Goal: Find specific page/section: Find specific page/section

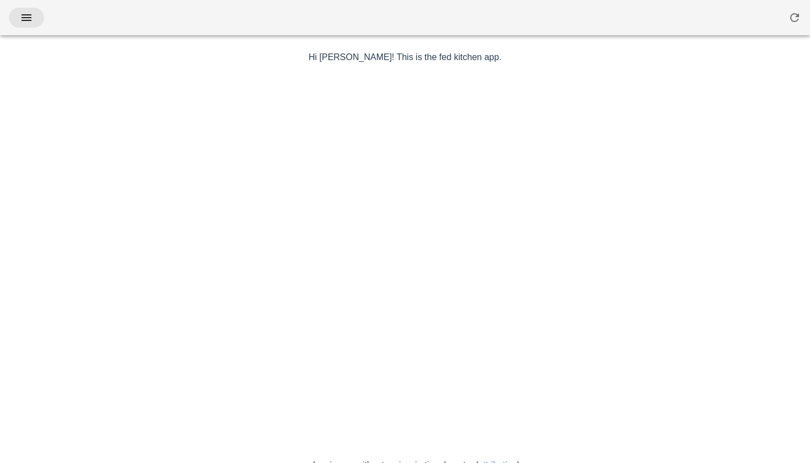
click at [28, 21] on icon "button" at bounding box center [26, 17] width 13 height 13
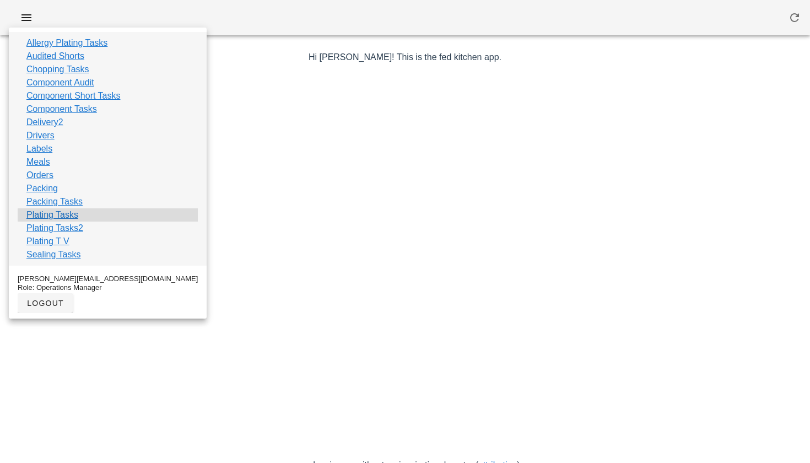
click at [52, 214] on link "Plating Tasks" at bounding box center [52, 214] width 52 height 13
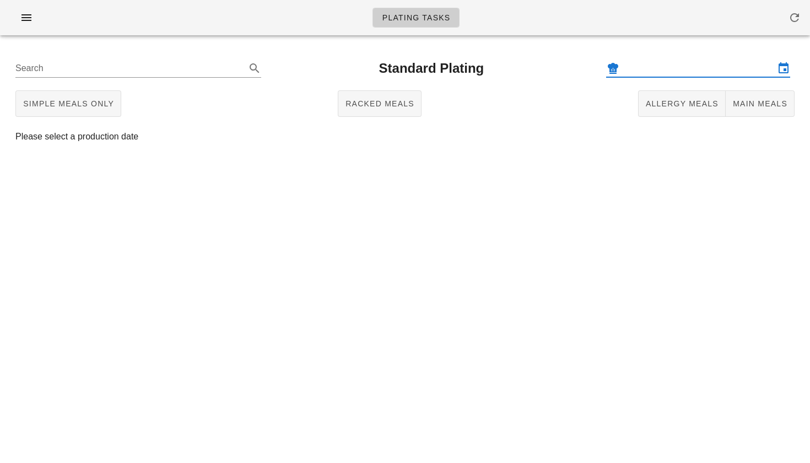
click at [651, 67] on input "text" at bounding box center [698, 69] width 153 height 18
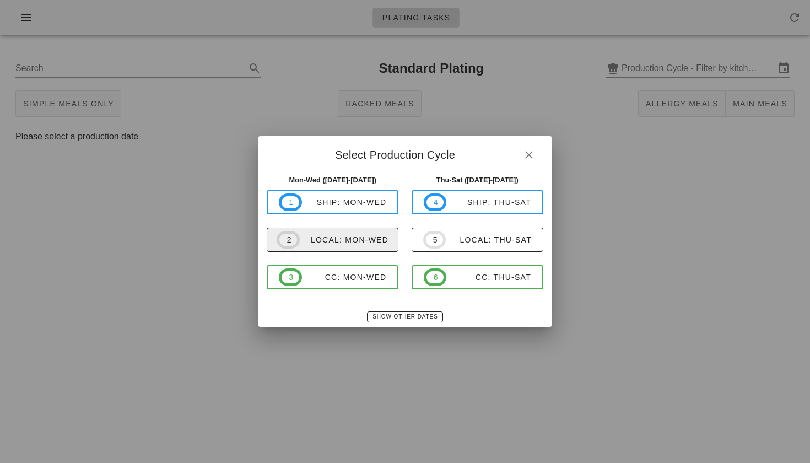
click at [336, 240] on div "local: Mon-Wed" at bounding box center [344, 239] width 89 height 9
type input "local: Mon-Wed ([DATE]-[DATE])"
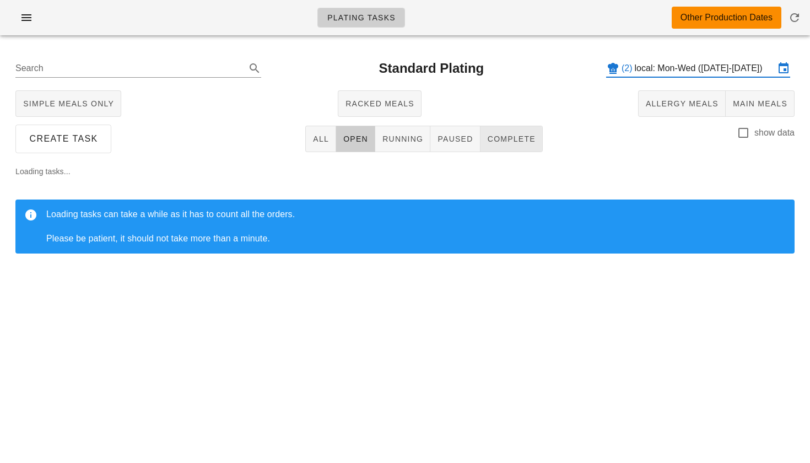
click at [525, 136] on span "Complete" at bounding box center [511, 139] width 49 height 9
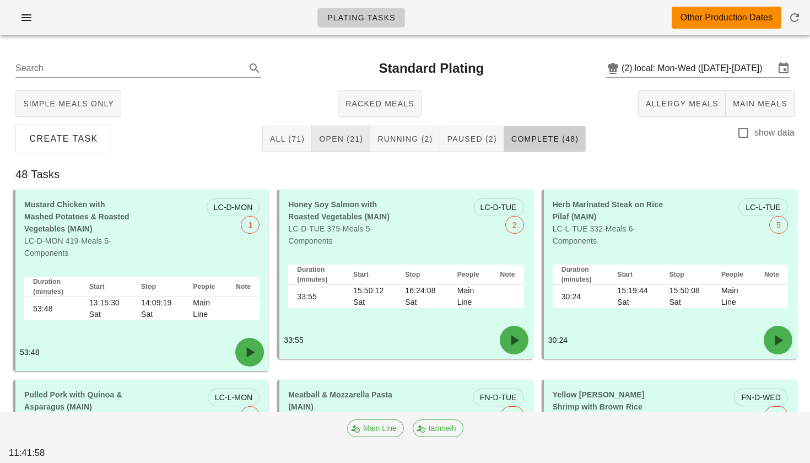
click at [362, 141] on span "Open (21)" at bounding box center [341, 139] width 45 height 9
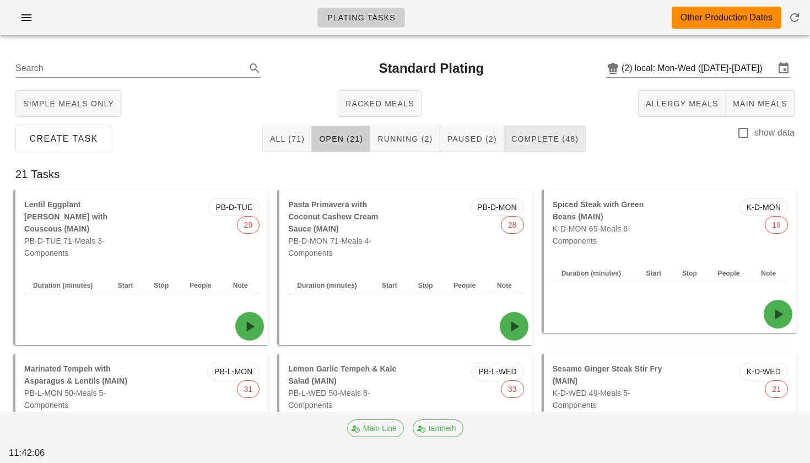
click at [535, 136] on span "Complete (48)" at bounding box center [545, 139] width 68 height 9
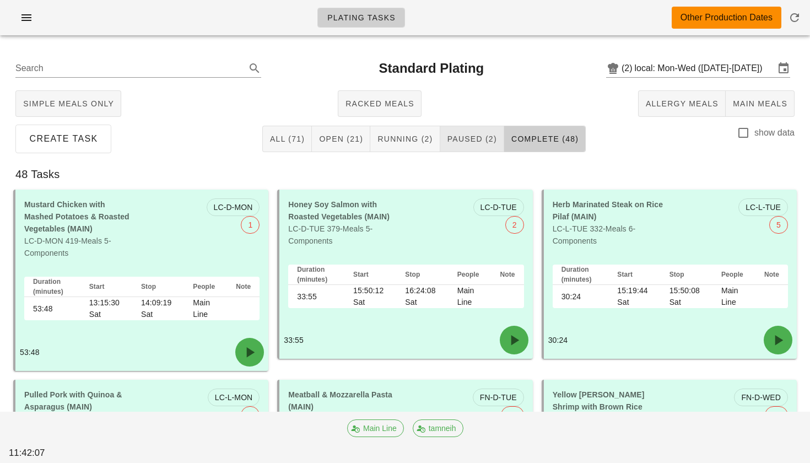
click at [476, 146] on button "Paused (2)" at bounding box center [472, 139] width 64 height 26
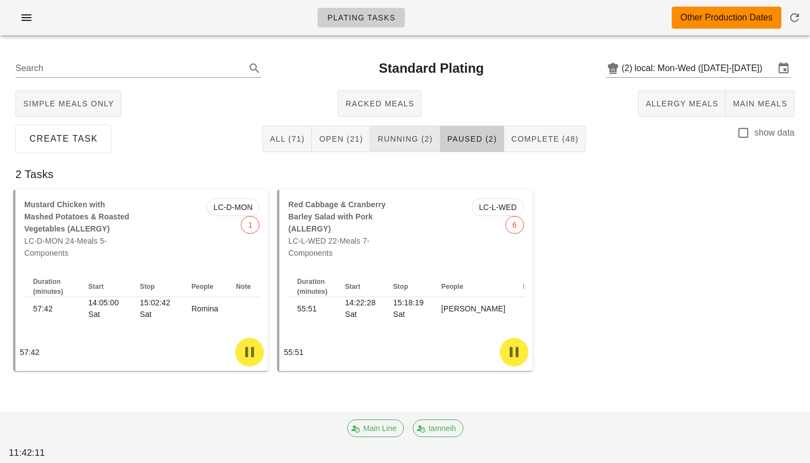
click at [412, 142] on span "Running (2)" at bounding box center [405, 139] width 56 height 9
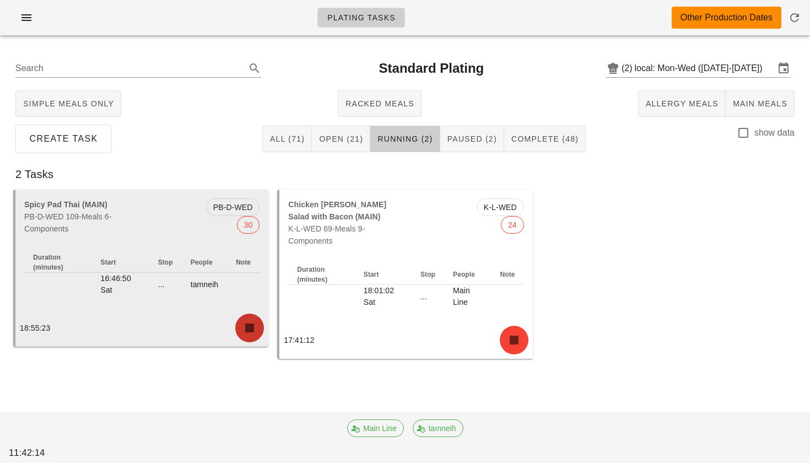
click at [252, 337] on button "button" at bounding box center [249, 328] width 29 height 29
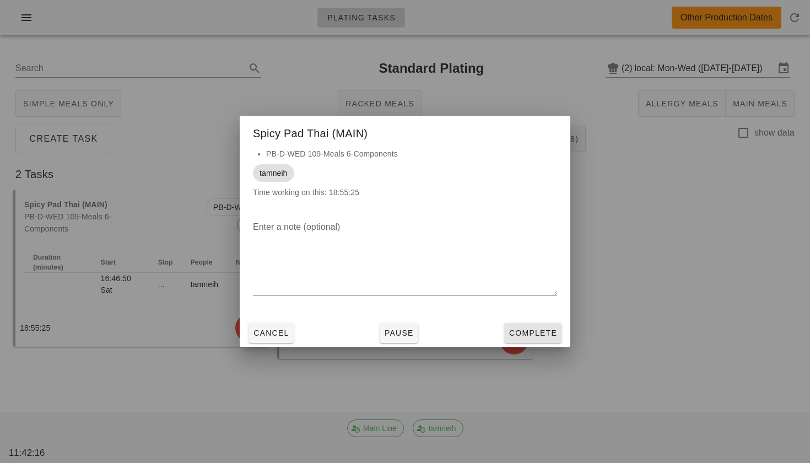
click at [543, 335] on span "Complete" at bounding box center [533, 333] width 49 height 9
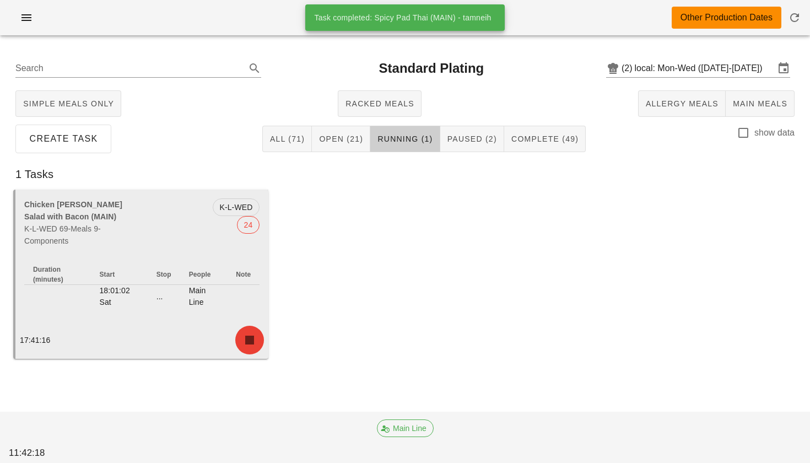
click at [260, 347] on span "button" at bounding box center [250, 340] width 20 height 18
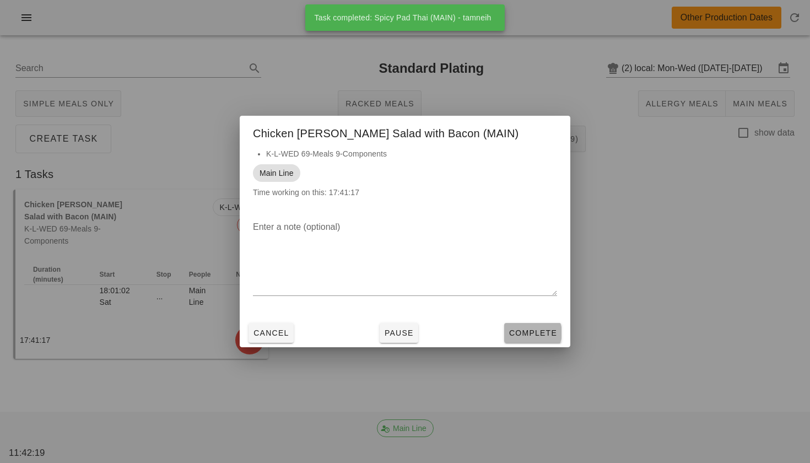
click at [510, 335] on span "Complete" at bounding box center [533, 333] width 49 height 9
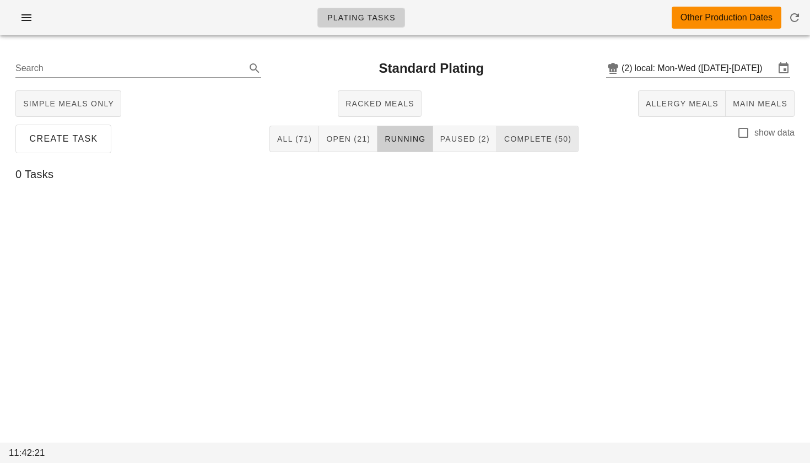
click at [568, 142] on button "Complete (50)" at bounding box center [538, 139] width 82 height 26
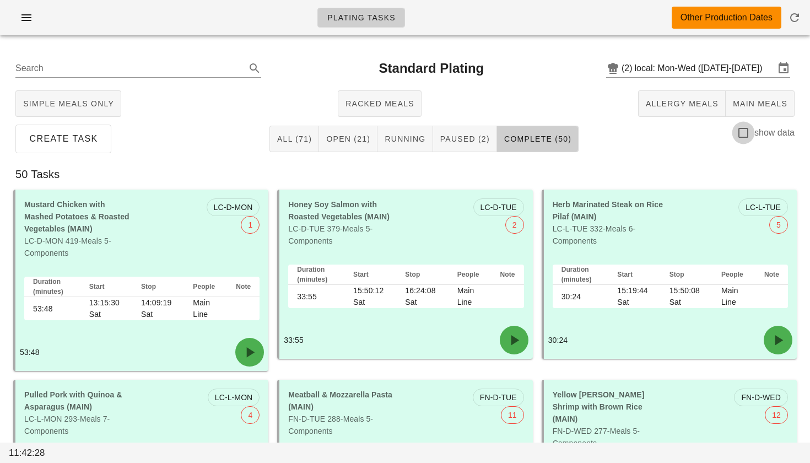
click at [741, 132] on div at bounding box center [743, 132] width 19 height 19
checkbox input "true"
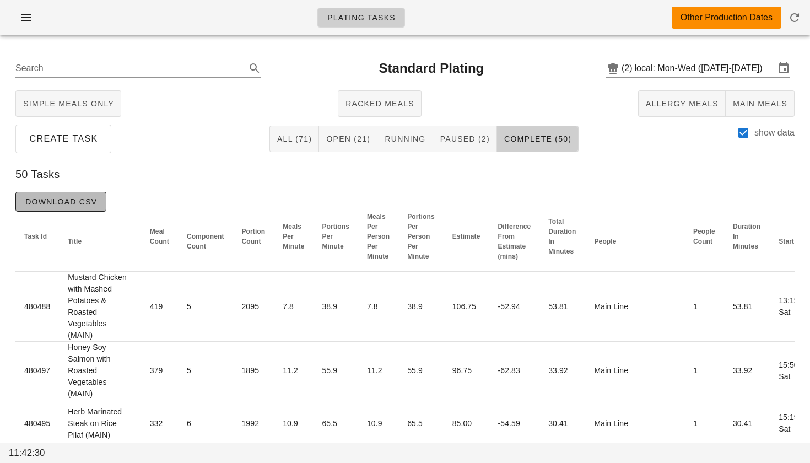
click at [88, 203] on span "Download CSV" at bounding box center [61, 201] width 72 height 9
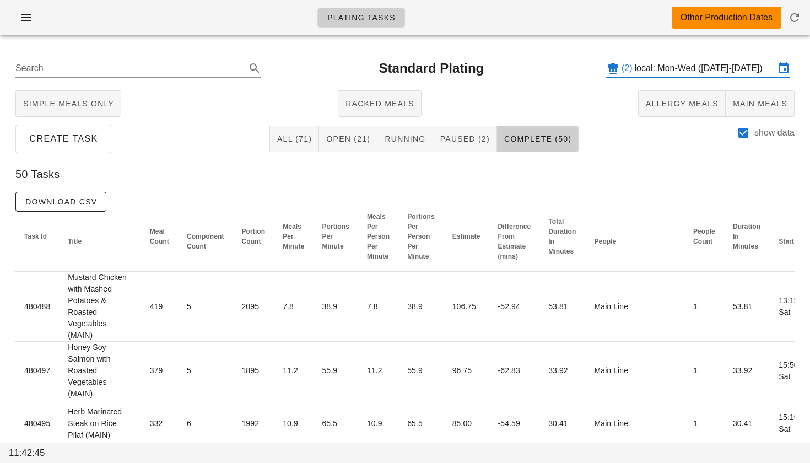
click at [647, 71] on input "local: Mon-Wed ([DATE]-[DATE])" at bounding box center [705, 69] width 140 height 18
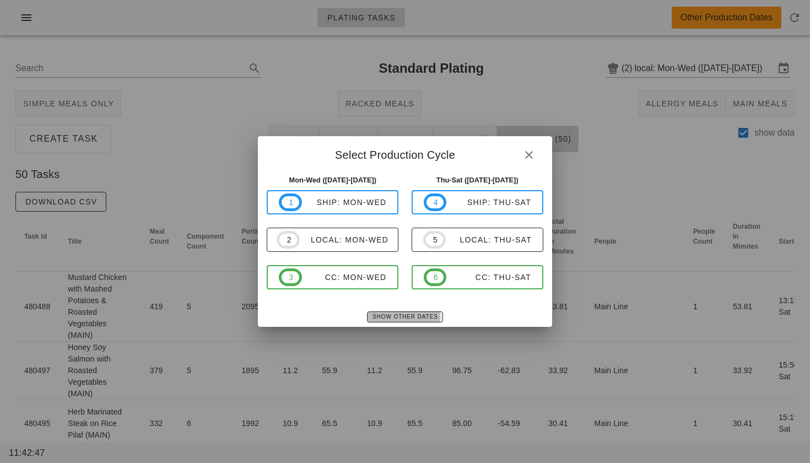
click at [407, 314] on span "Show Other Dates" at bounding box center [405, 317] width 66 height 6
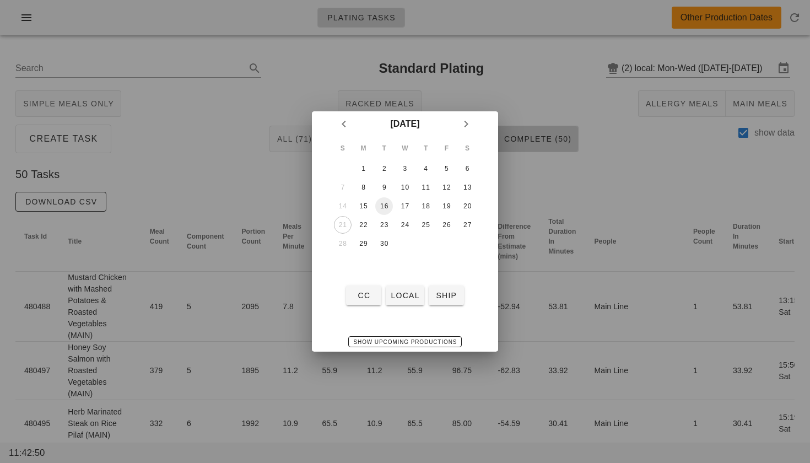
click at [385, 208] on div "16" at bounding box center [384, 206] width 18 height 8
click at [406, 294] on span "local" at bounding box center [404, 295] width 29 height 9
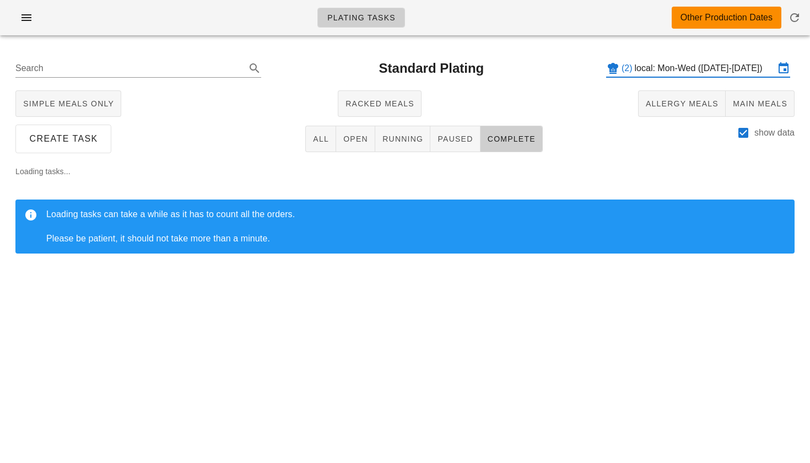
click at [682, 64] on input "local: Mon-Wed ([DATE]-[DATE])" at bounding box center [705, 69] width 140 height 18
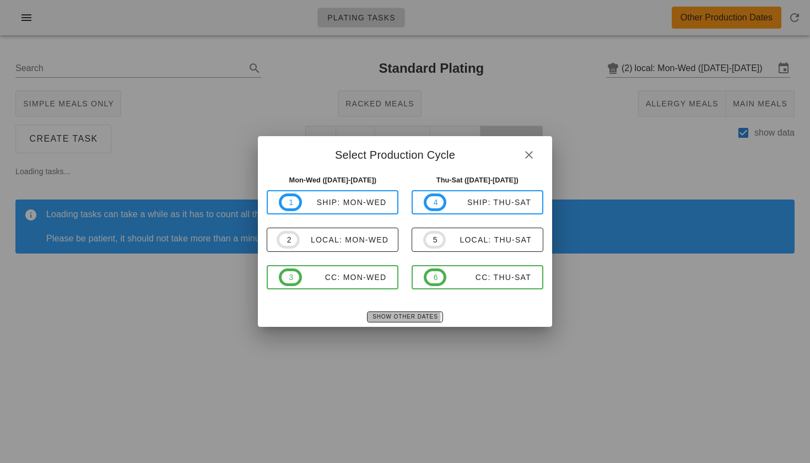
click at [397, 315] on span "Show Other Dates" at bounding box center [405, 317] width 66 height 6
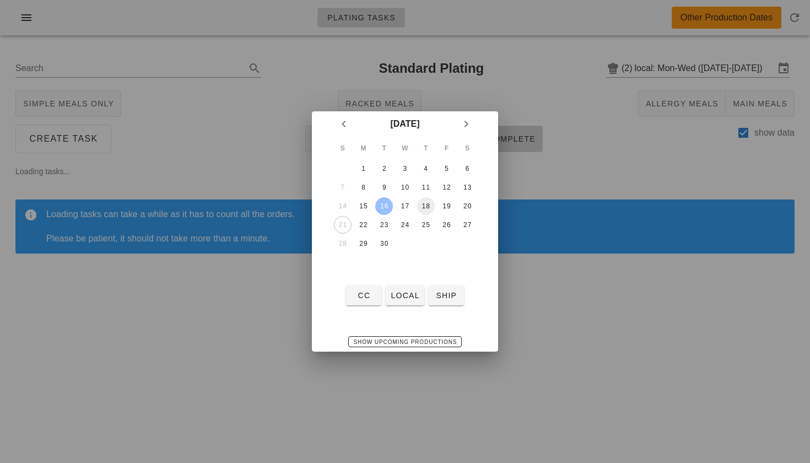
click at [429, 207] on div "18" at bounding box center [426, 206] width 18 height 8
click at [402, 291] on span "local" at bounding box center [404, 295] width 29 height 9
type input "local: Thu-Sat ([DATE]-[DATE])"
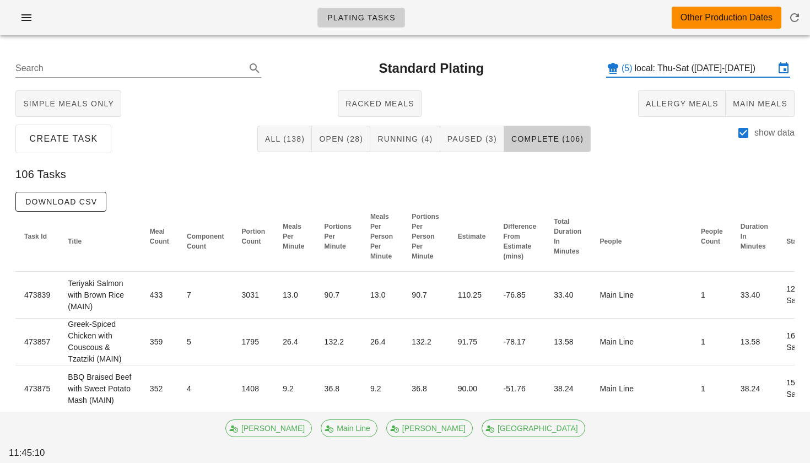
click at [661, 67] on input "local: Thu-Sat ([DATE]-[DATE])" at bounding box center [705, 69] width 140 height 18
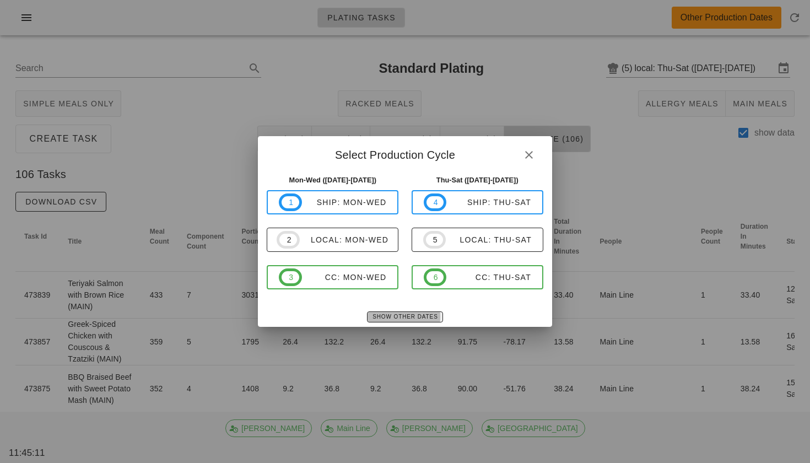
click at [395, 322] on button "Show Other Dates" at bounding box center [405, 316] width 76 height 11
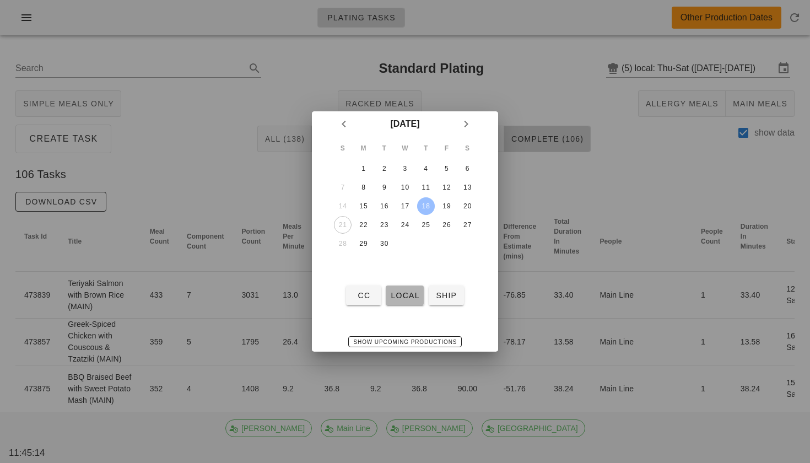
click at [401, 291] on span "local" at bounding box center [404, 295] width 29 height 9
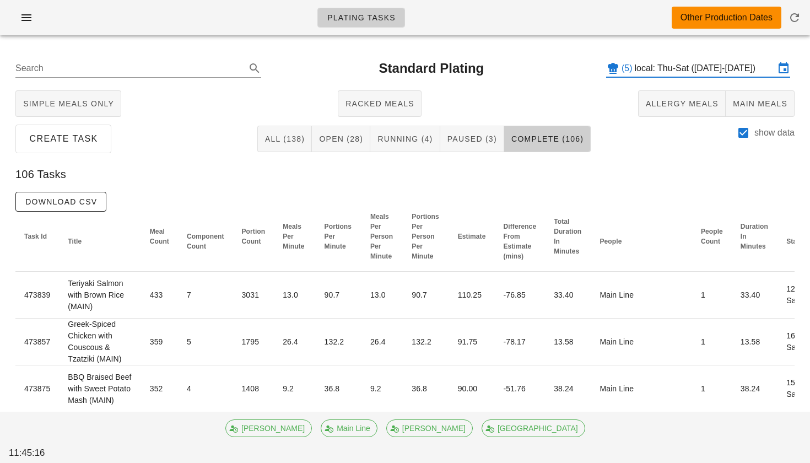
click at [29, 28] on div "Plating Tasks Other Production Dates" at bounding box center [405, 17] width 810 height 35
click at [25, 20] on icon "button" at bounding box center [26, 17] width 13 height 13
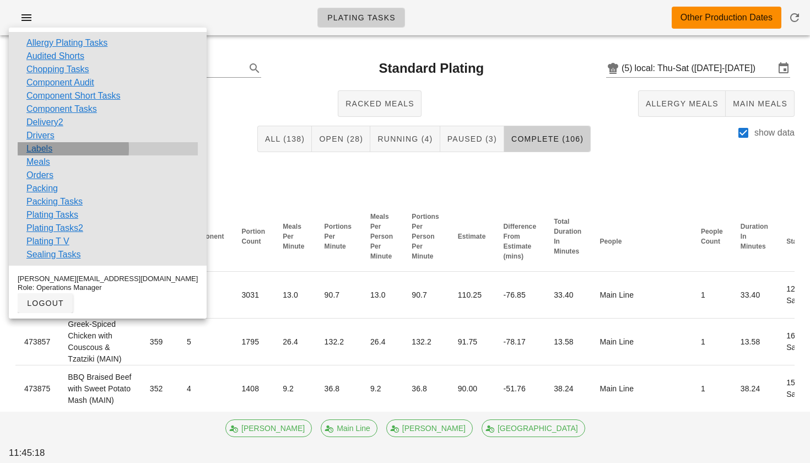
click at [41, 146] on link "Labels" at bounding box center [39, 148] width 26 height 13
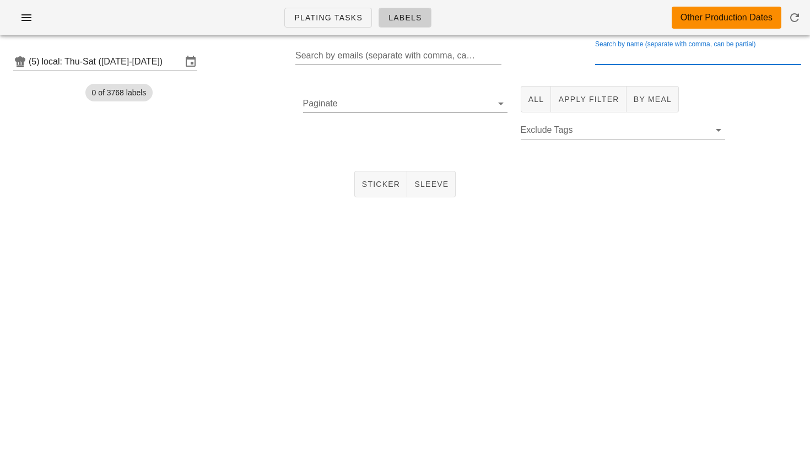
click at [623, 51] on div "Search by name (separate with comma, can be partial)" at bounding box center [697, 56] width 204 height 18
click at [152, 76] on div "(5) local: Thu-Sat ([DATE]-[DATE]) Search by emails (separate with comma, can b…" at bounding box center [405, 61] width 810 height 35
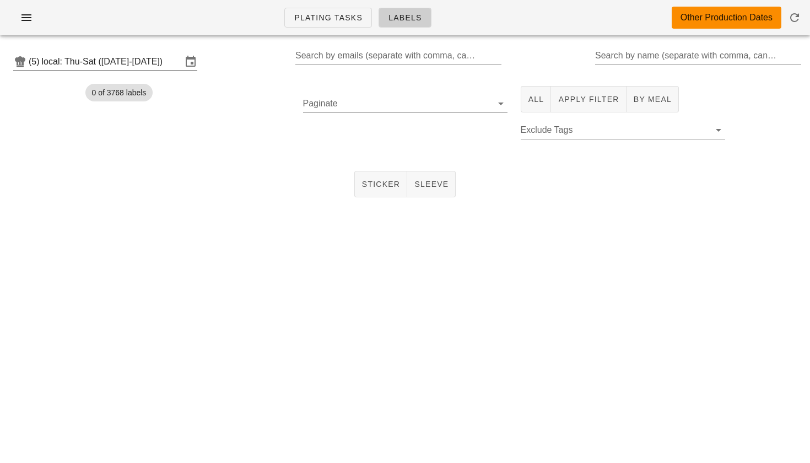
click at [144, 53] on input "local: Thu-Sat ([DATE]-[DATE])" at bounding box center [112, 62] width 140 height 18
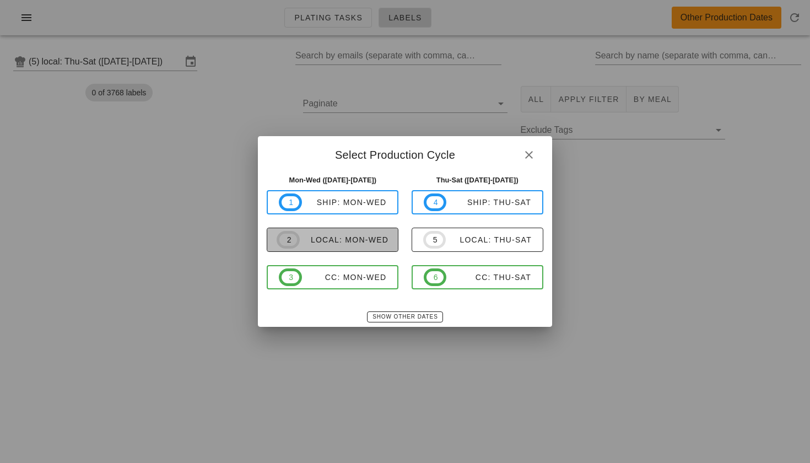
drag, startPoint x: 325, startPoint y: 237, endPoint x: 291, endPoint y: 246, distance: 34.9
click at [291, 246] on span "2 local: Mon-Wed" at bounding box center [333, 240] width 112 height 18
type input "local: Mon-Wed ([DATE]-[DATE])"
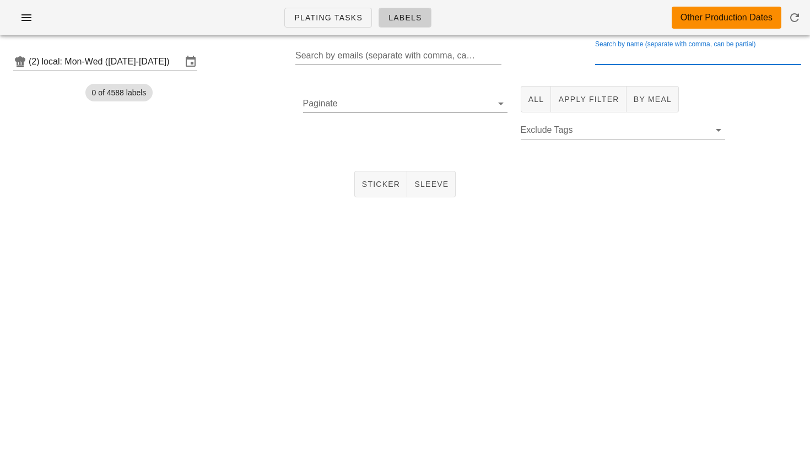
click at [621, 55] on input "Search by name (separate with comma, can be partial)" at bounding box center [697, 56] width 204 height 18
type input "a"
click at [574, 101] on span "Apply Filter" at bounding box center [588, 99] width 61 height 9
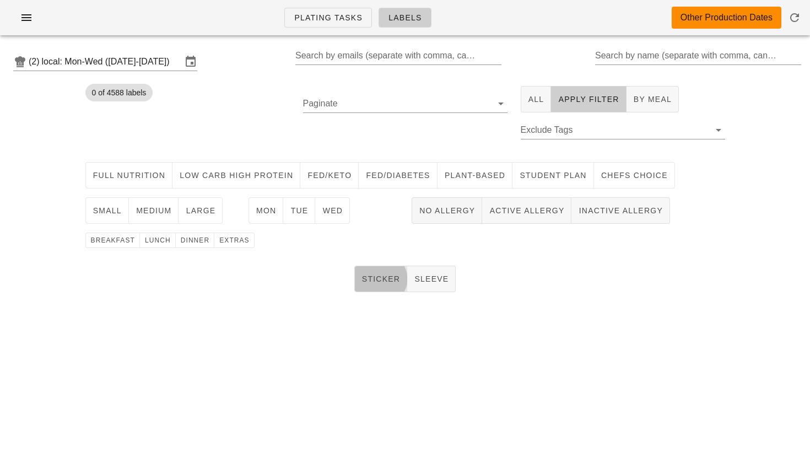
click at [365, 276] on span "Sticker" at bounding box center [381, 279] width 39 height 9
click at [331, 212] on span "Wed" at bounding box center [332, 210] width 21 height 9
click at [165, 216] on button "medium" at bounding box center [154, 210] width 50 height 26
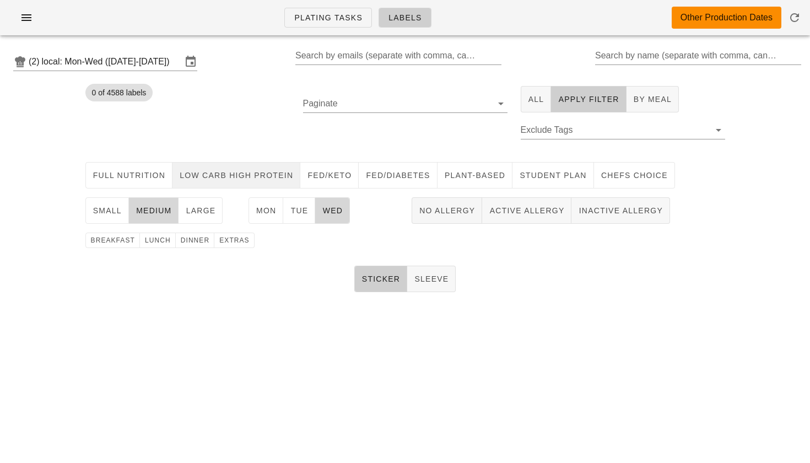
click at [251, 173] on span "Low Carb High Protein" at bounding box center [236, 175] width 114 height 9
click at [159, 240] on span "lunch" at bounding box center [157, 240] width 26 height 8
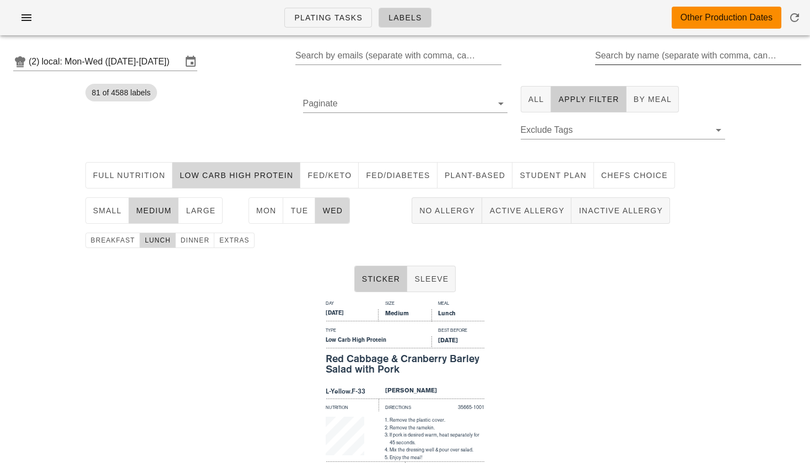
click at [651, 57] on input "Search by name (separate with comma, can be partial)" at bounding box center [697, 56] width 204 height 18
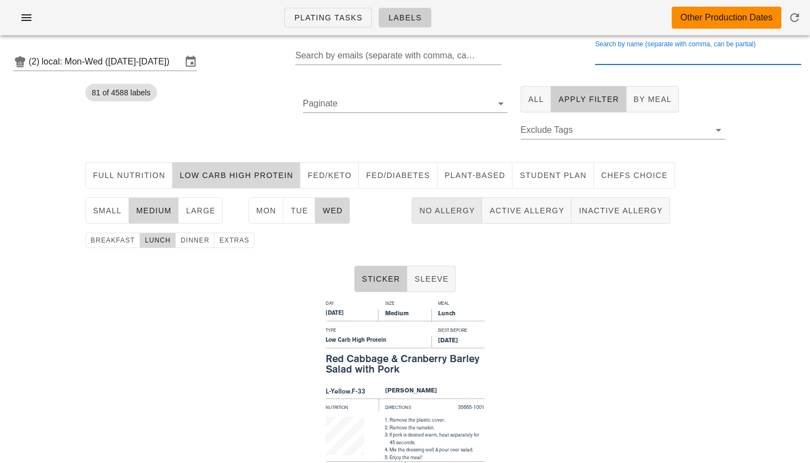
click at [451, 209] on span "No Allergy" at bounding box center [447, 210] width 56 height 9
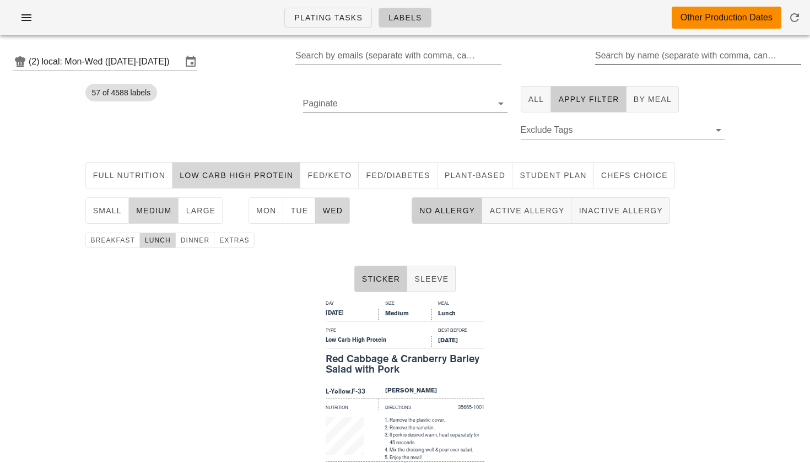
click at [614, 59] on input "Search by name (separate with comma, can be partial)" at bounding box center [697, 56] width 204 height 18
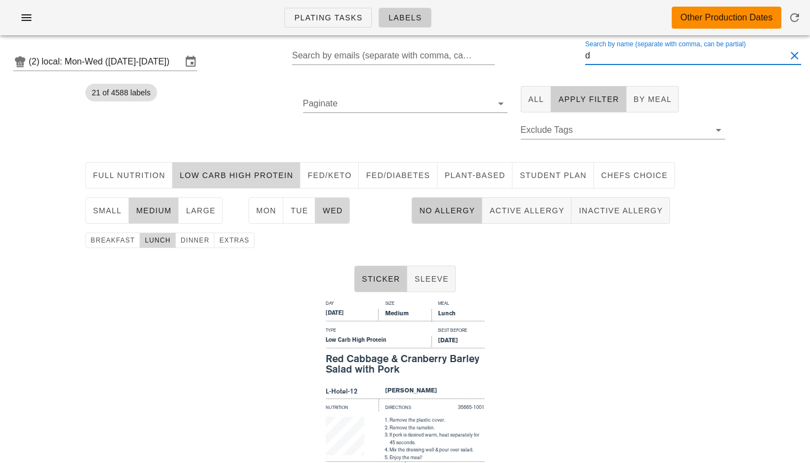
type input "du"
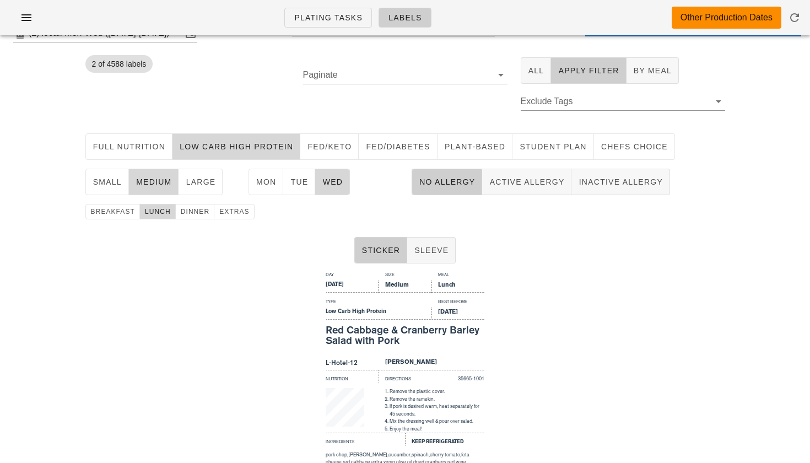
scroll to position [44, 0]
